Goal: Task Accomplishment & Management: Manage account settings

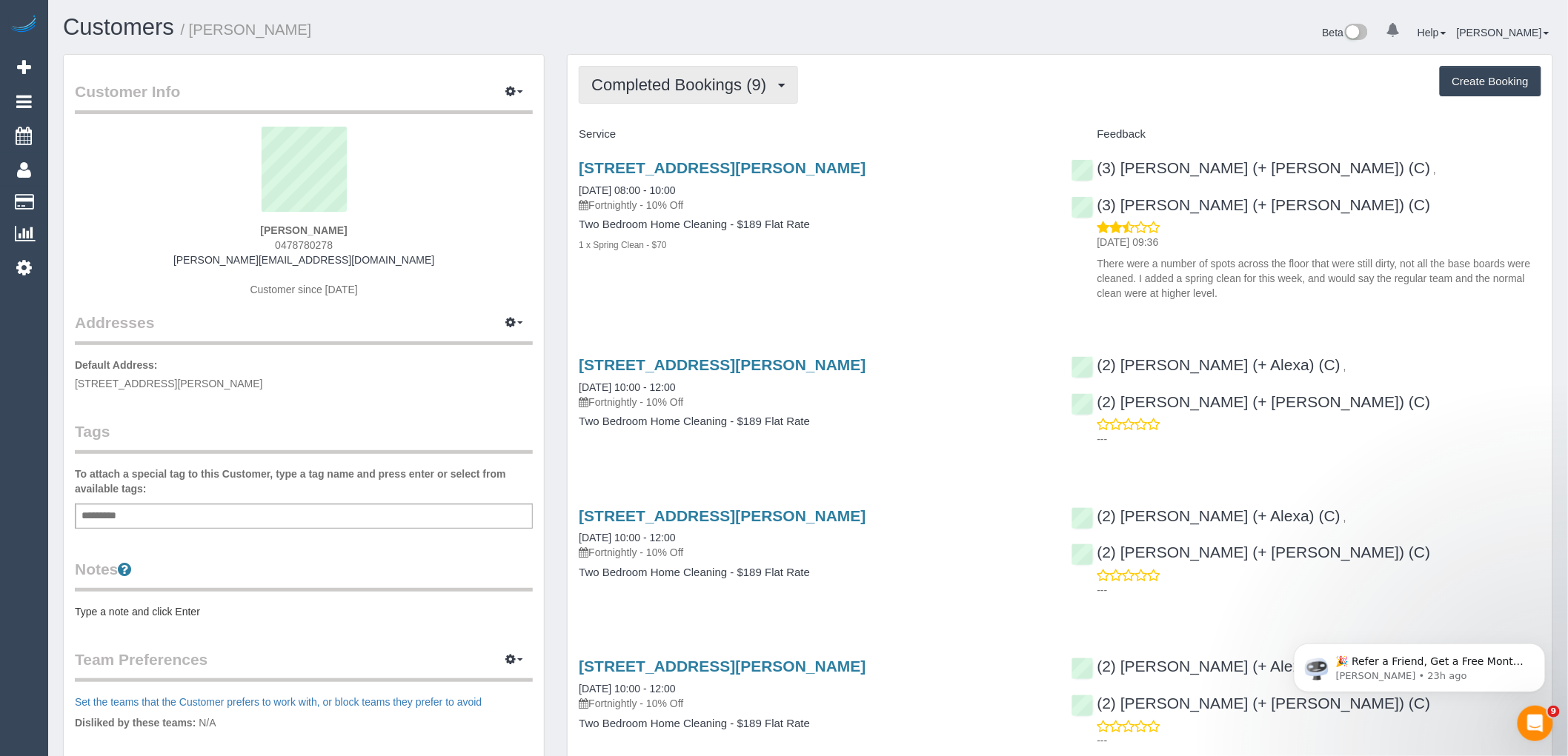
click at [708, 91] on span "Completed Bookings (9)" at bounding box center [682, 85] width 182 height 19
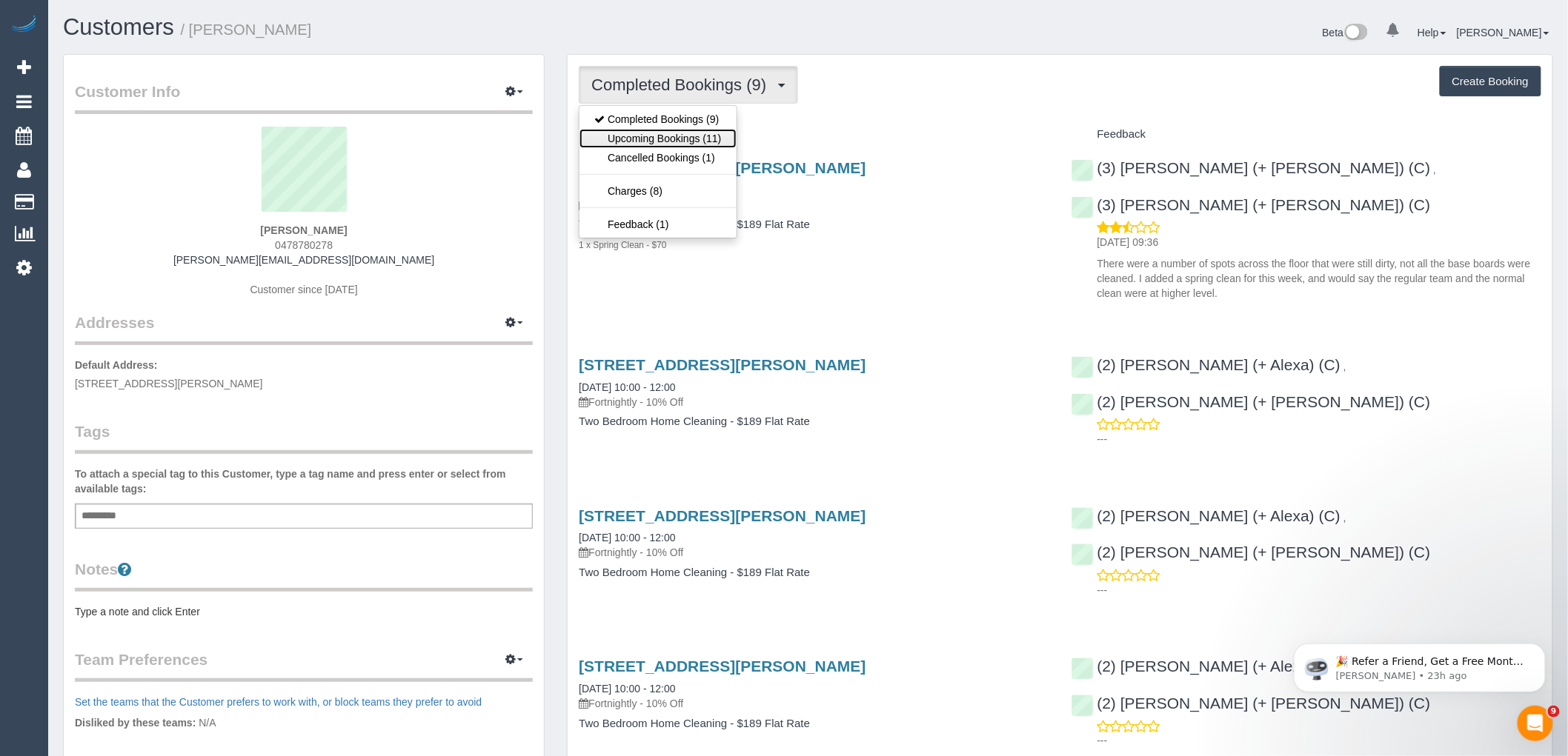
click at [701, 142] on link "Upcoming Bookings (11)" at bounding box center [657, 139] width 156 height 19
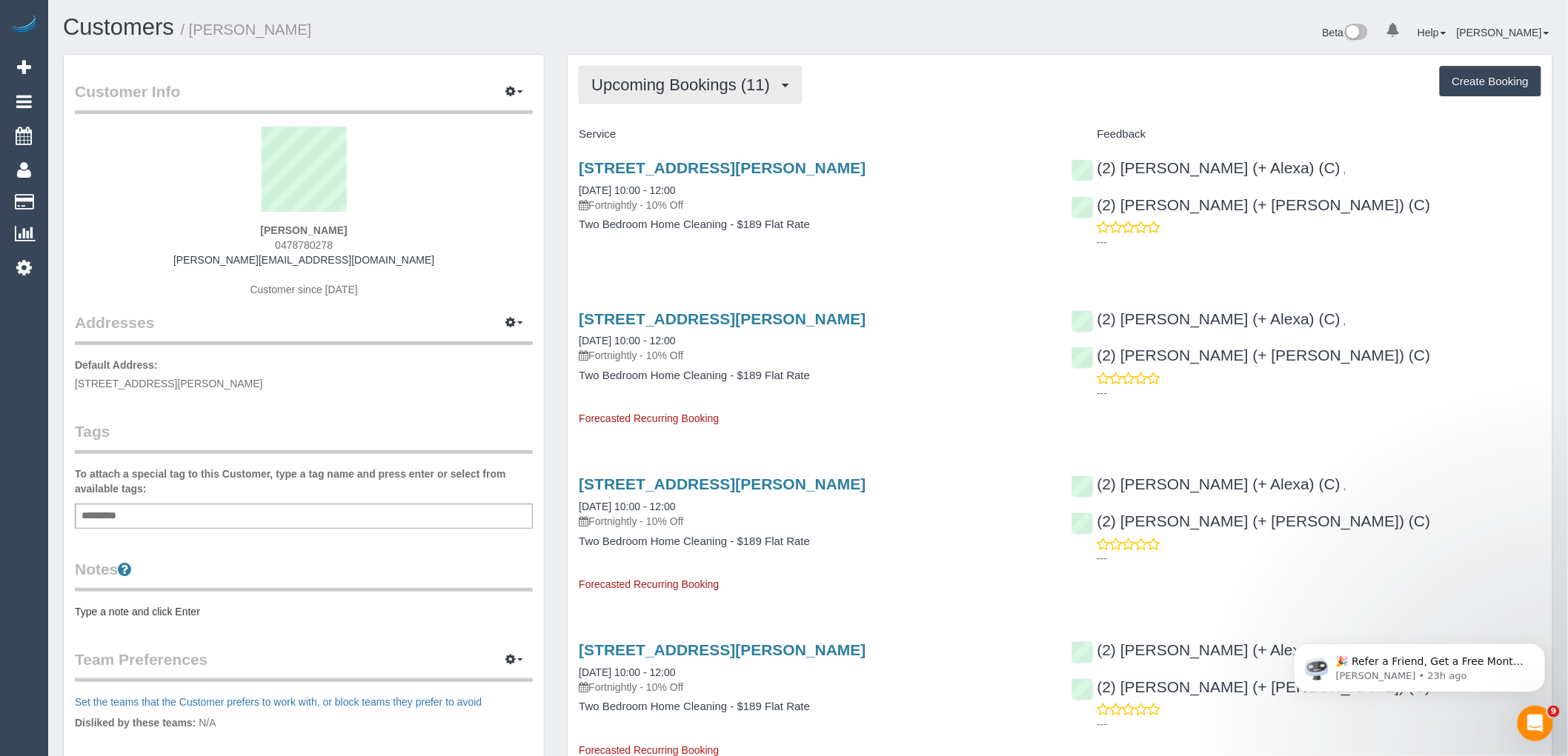
click at [632, 93] on span "Upcoming Bookings (11)" at bounding box center [684, 85] width 186 height 19
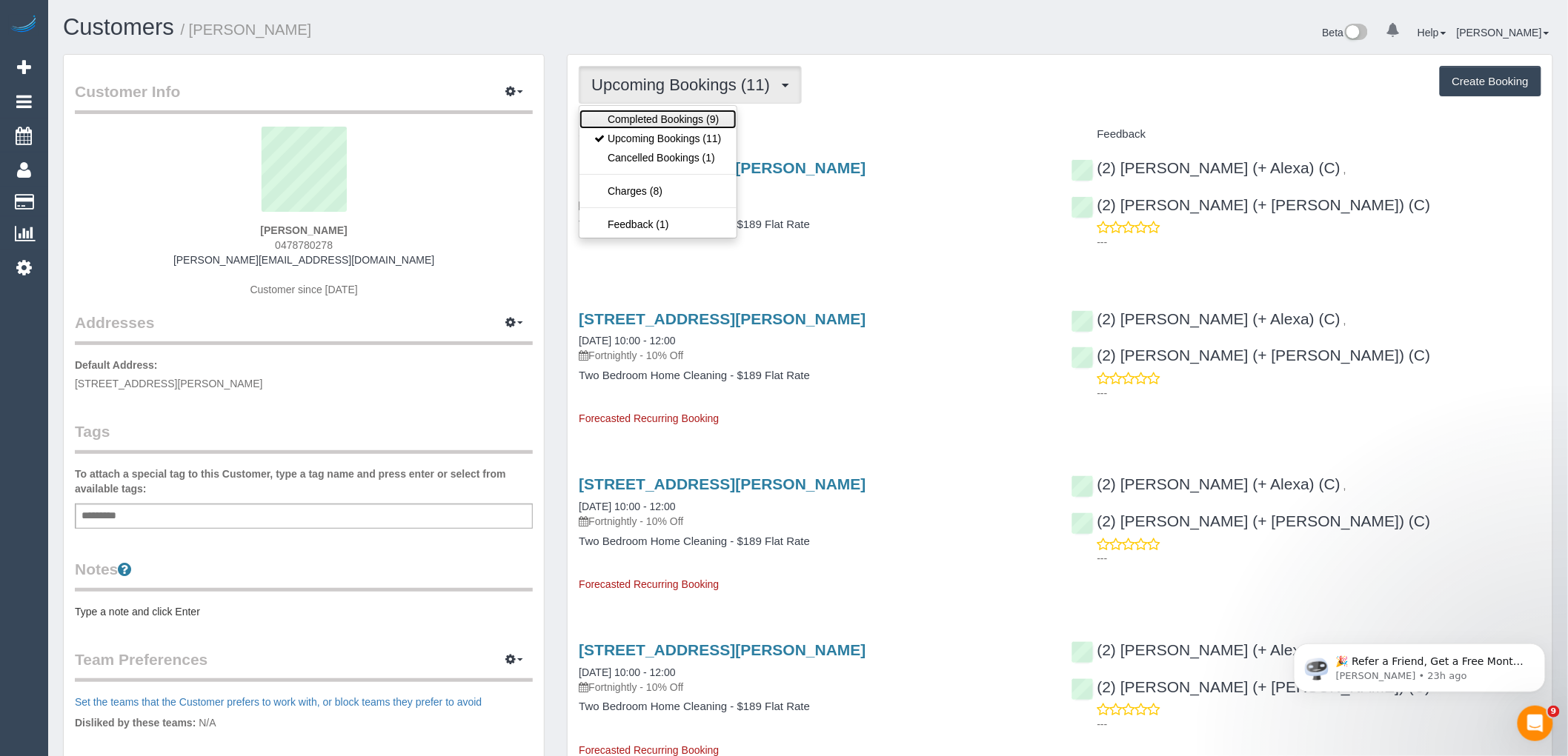
click at [641, 125] on link "Completed Bookings (9)" at bounding box center [657, 119] width 156 height 19
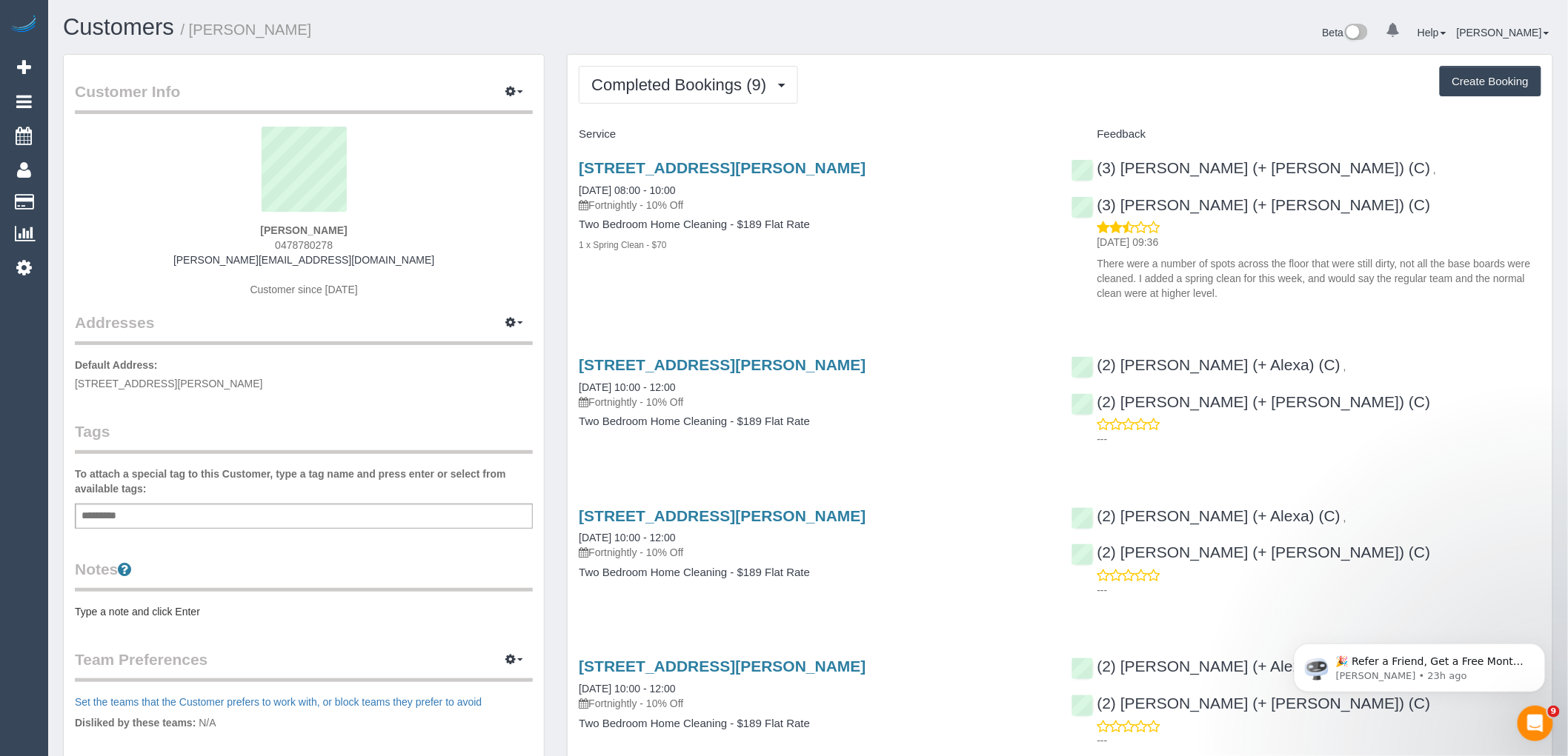
click at [311, 531] on div "Customer Info Edit Contact Info Send Message Email Preferences Special Sales Ta…" at bounding box center [304, 535] width 481 height 962
click at [313, 519] on div "Add a tag" at bounding box center [304, 516] width 458 height 26
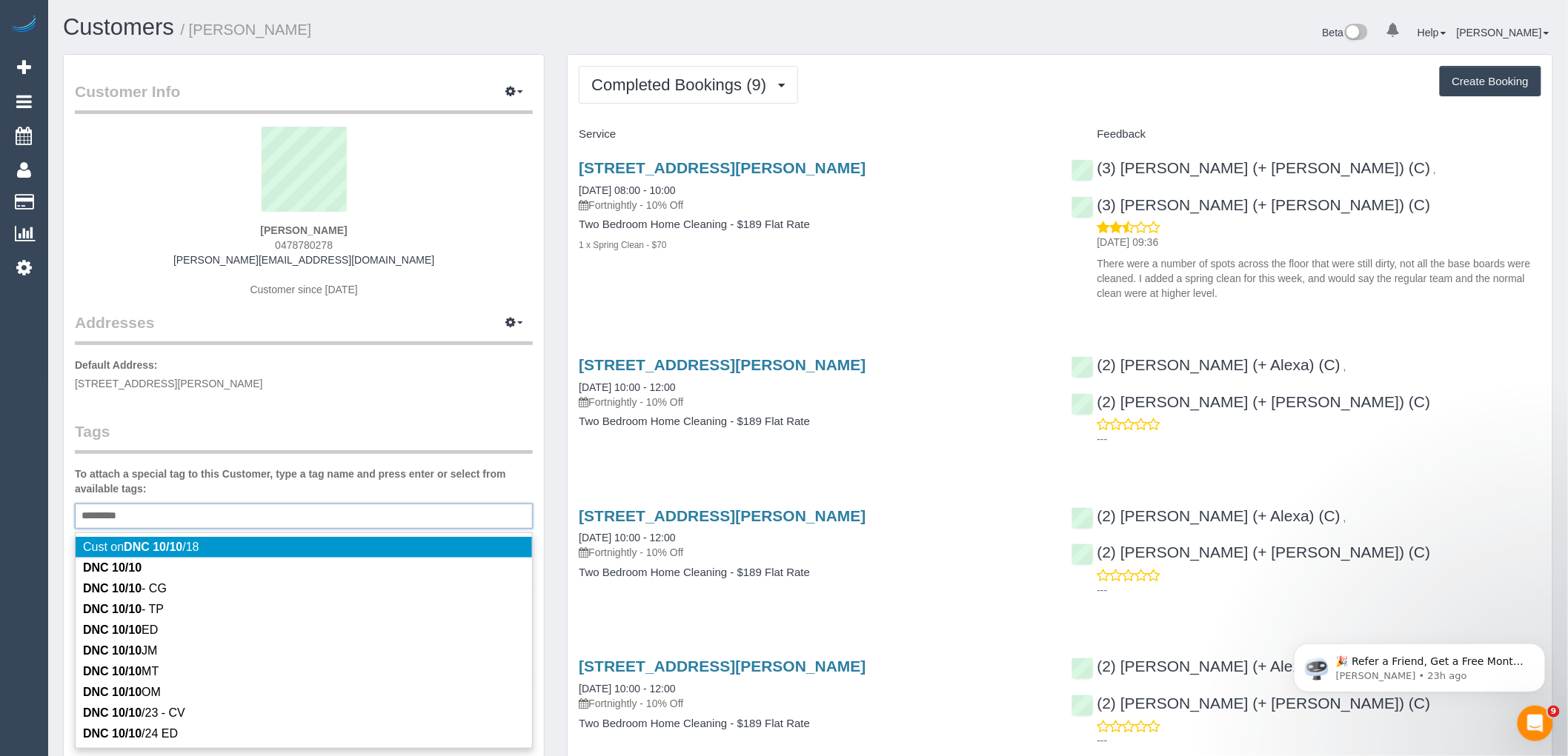
type input "*********"
click at [327, 430] on legend "Tags" at bounding box center [304, 437] width 458 height 34
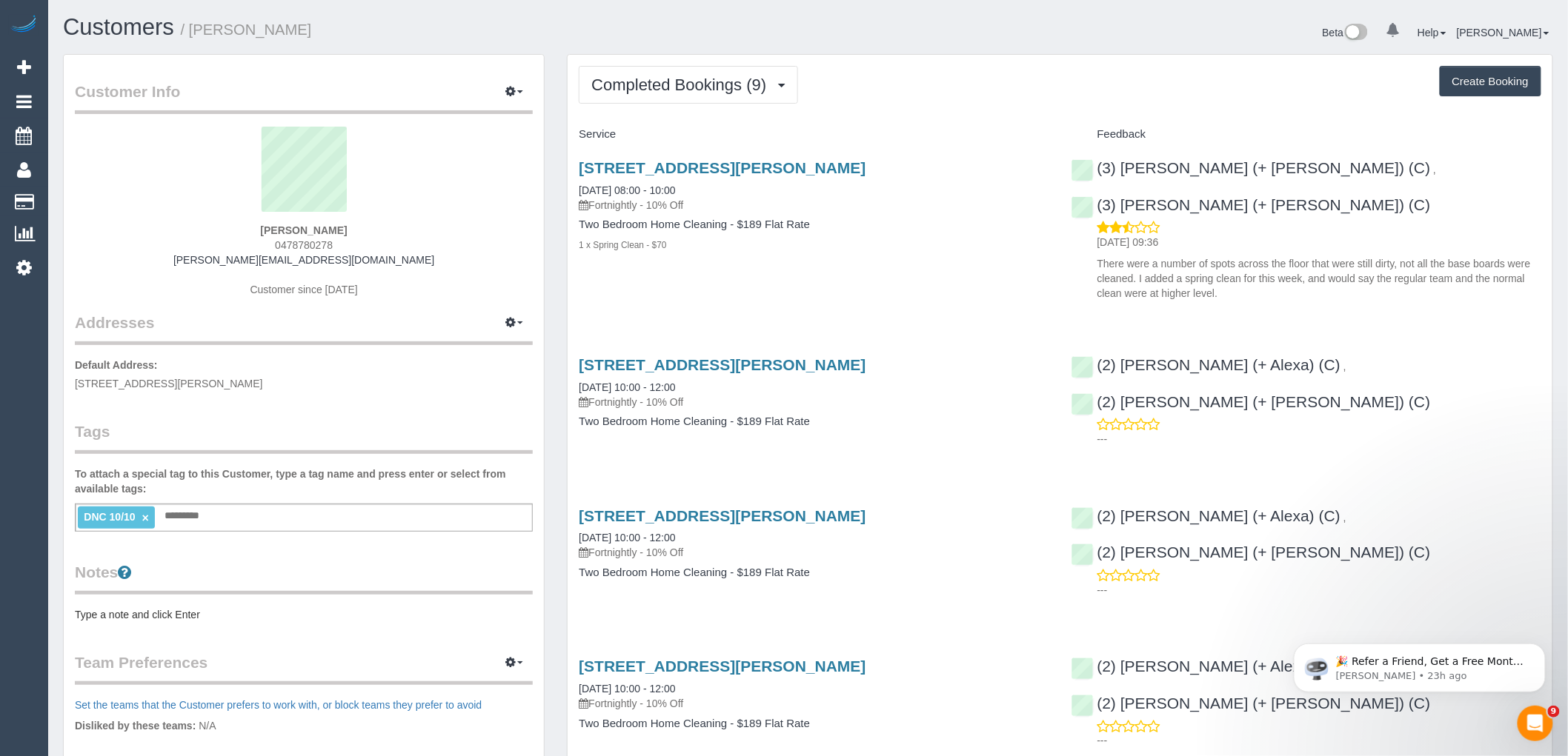
drag, startPoint x: 370, startPoint y: 225, endPoint x: 100, endPoint y: 237, distance: 270.3
click at [204, 228] on div "[PERSON_NAME] 0478780278 [PERSON_NAME][EMAIL_ADDRESS][DOMAIN_NAME] Customer sin…" at bounding box center [304, 219] width 458 height 185
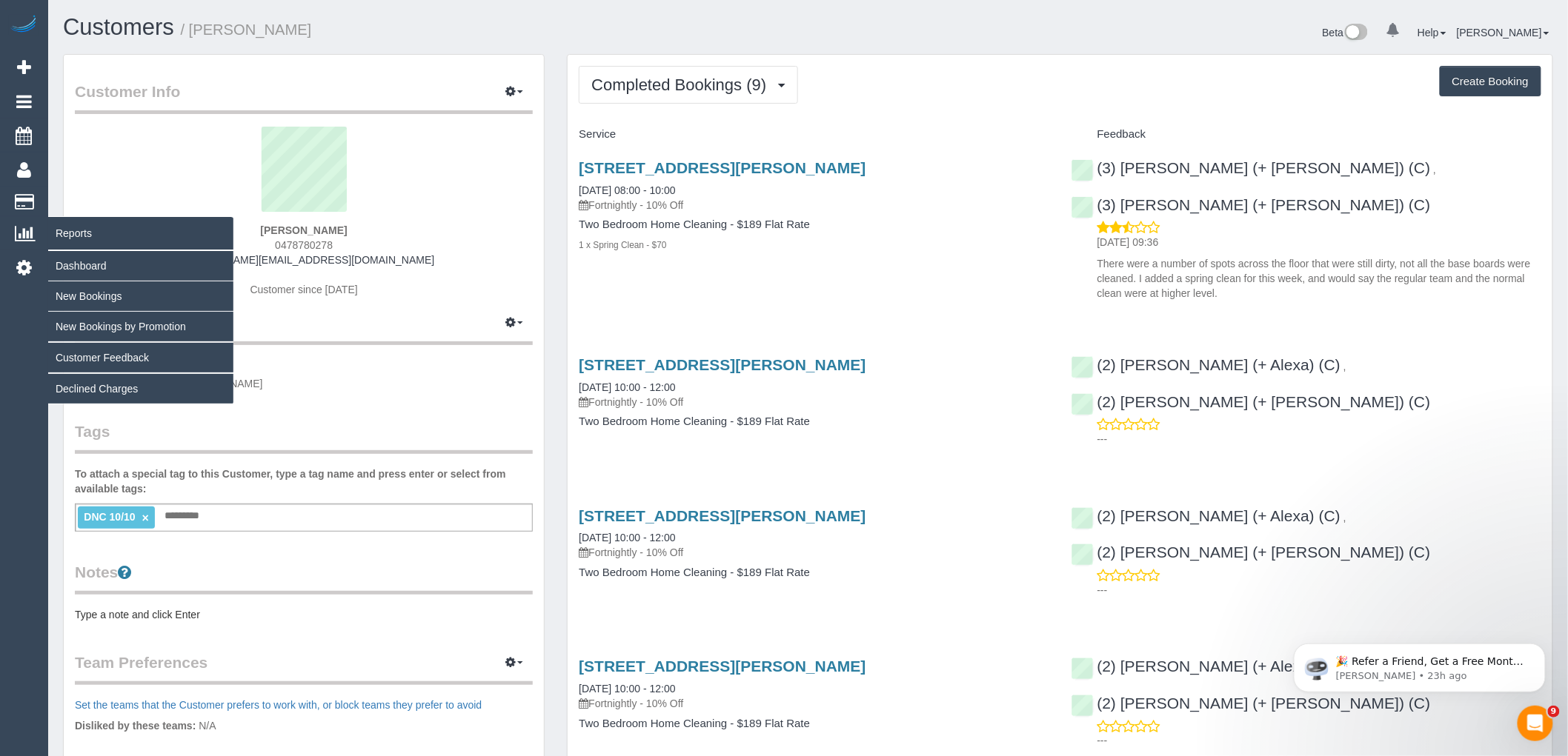
copy strong "[PERSON_NAME]"
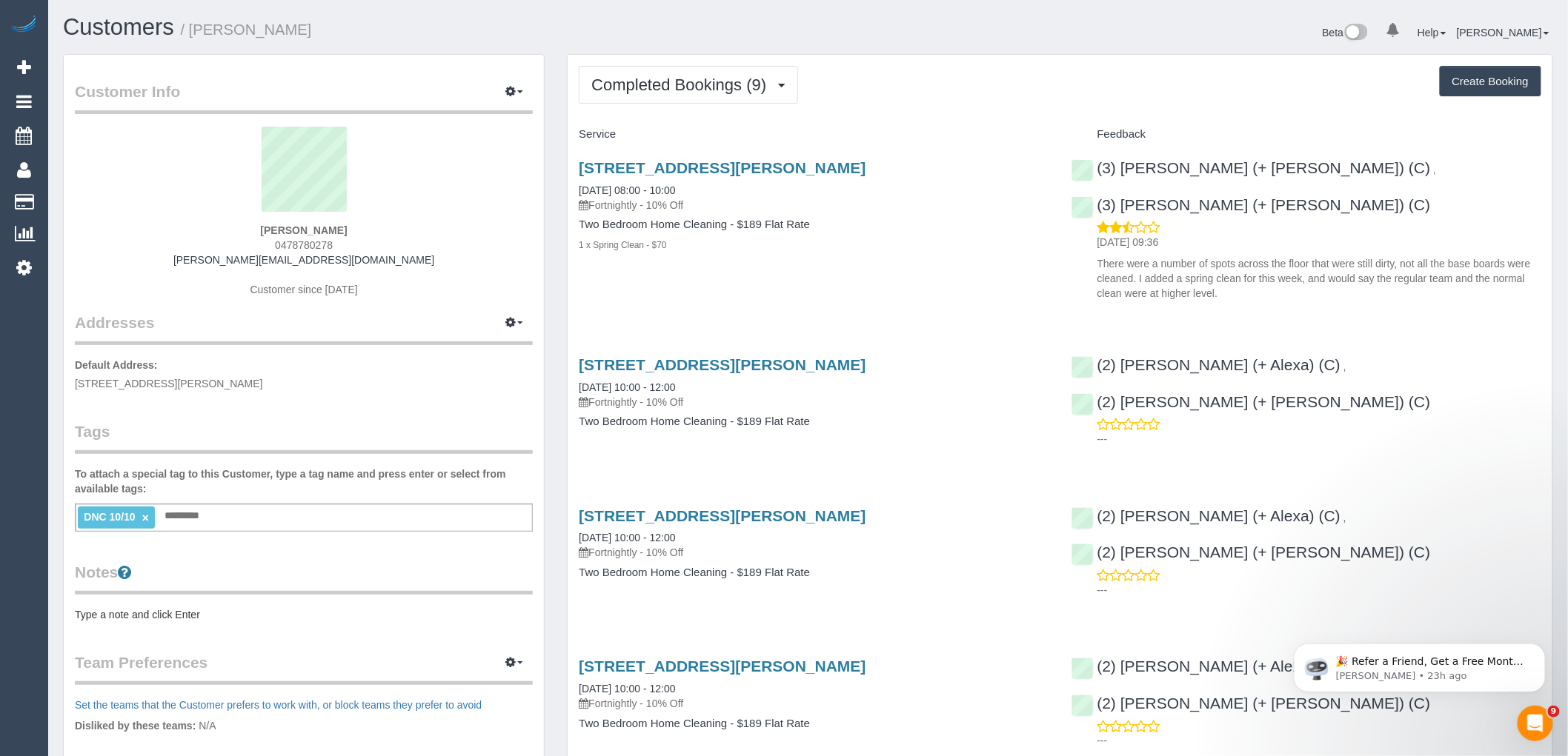
click at [512, 186] on sui-profile-pic at bounding box center [303, 174] width 436 height 96
